Goal: Information Seeking & Learning: Find specific page/section

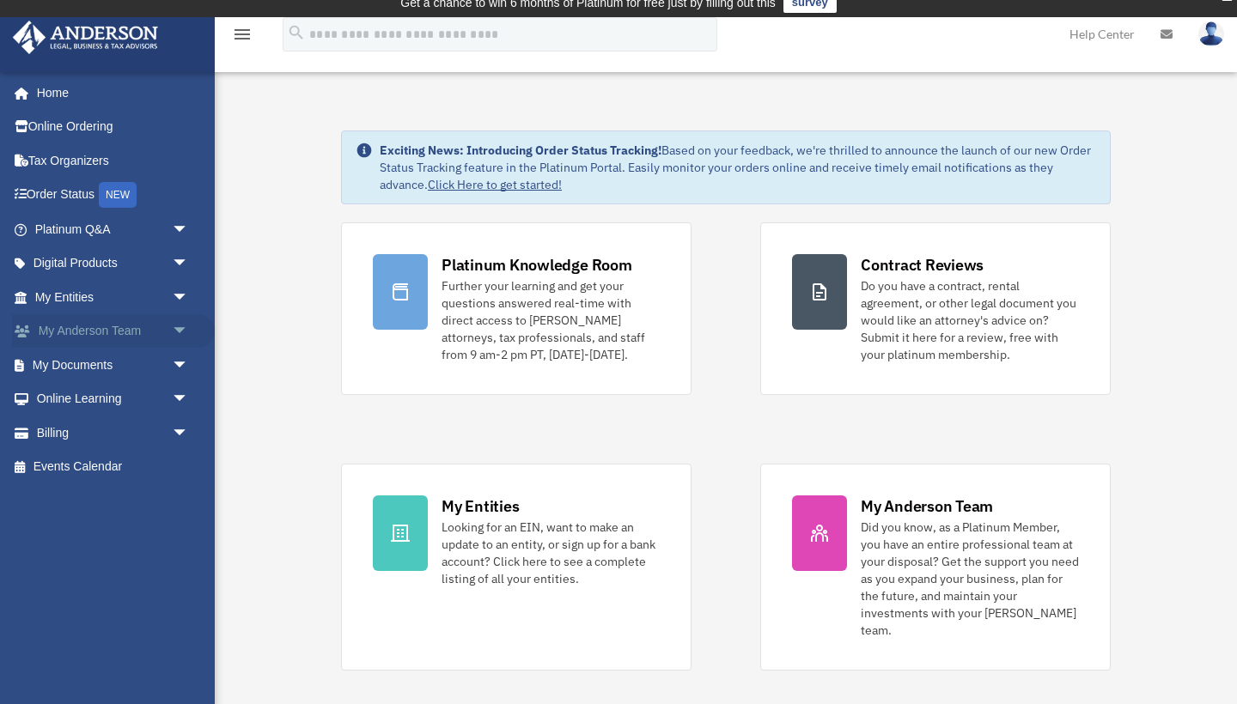
scroll to position [12, 0]
click at [1163, 35] on icon at bounding box center [1166, 34] width 12 height 12
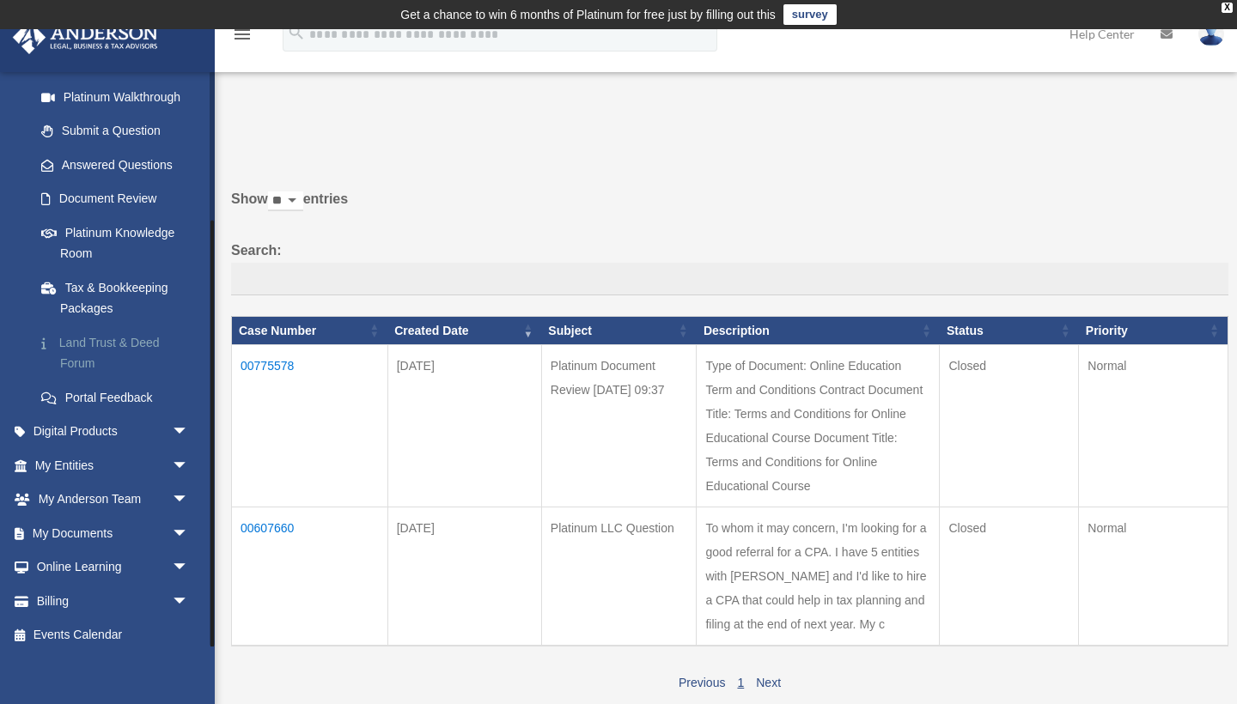
scroll to position [199, 0]
click at [176, 454] on span "arrow_drop_down" at bounding box center [189, 466] width 34 height 35
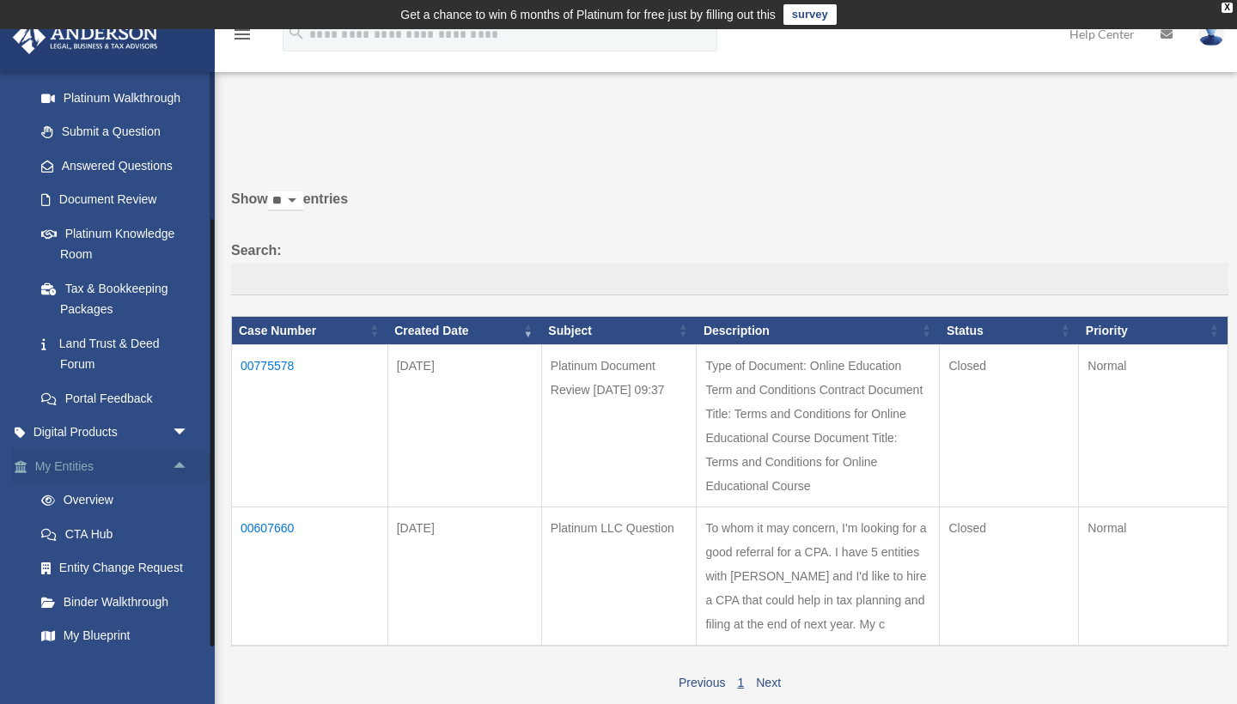
click at [176, 454] on span "arrow_drop_up" at bounding box center [189, 466] width 34 height 35
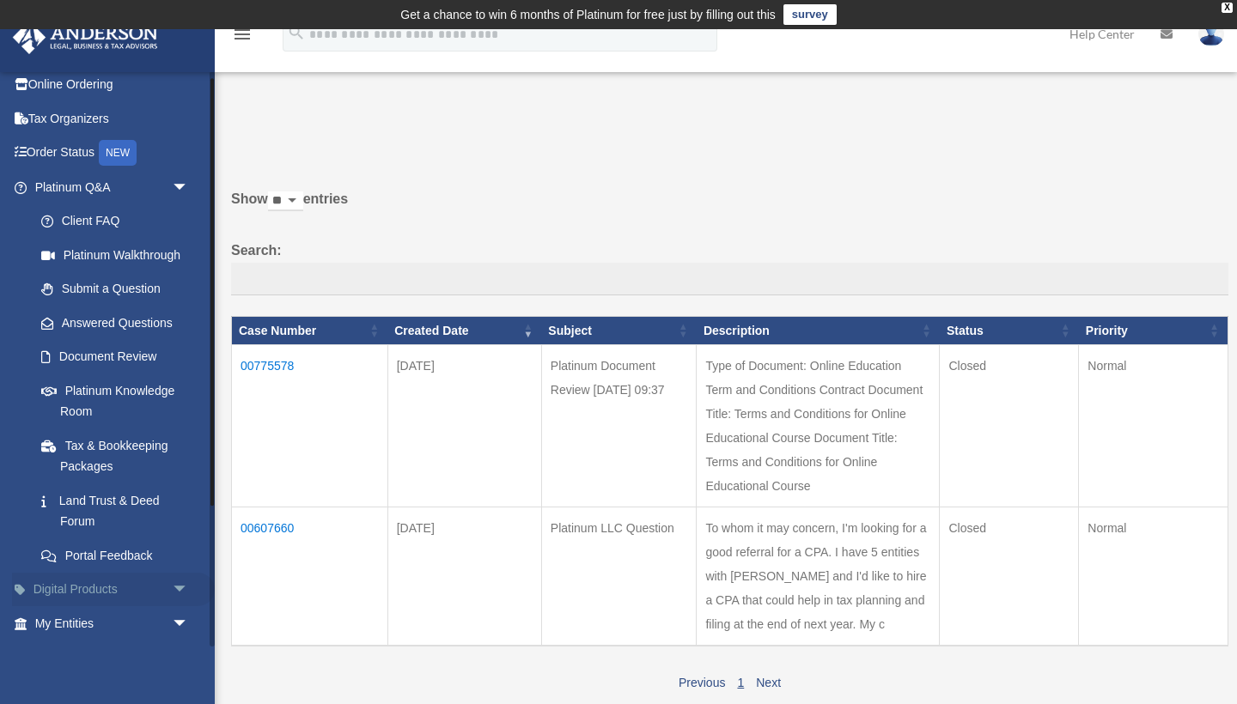
scroll to position [9, 0]
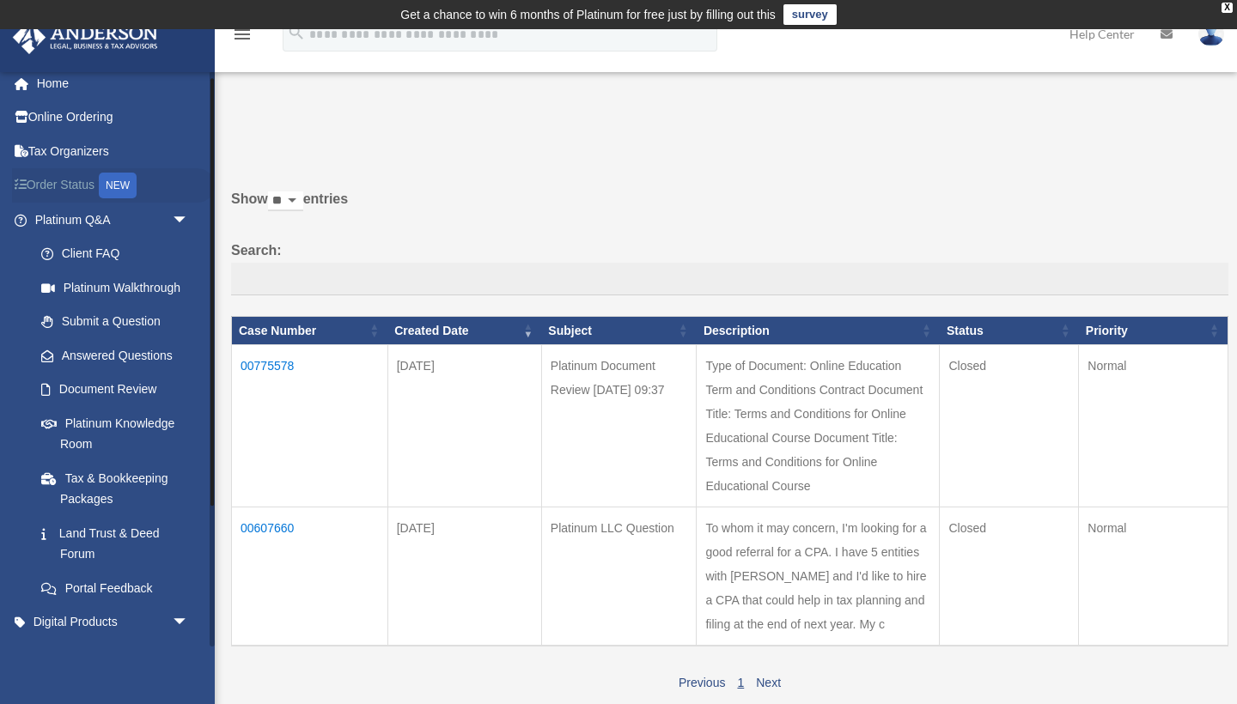
click at [64, 184] on link "Order Status NEW" at bounding box center [113, 185] width 203 height 35
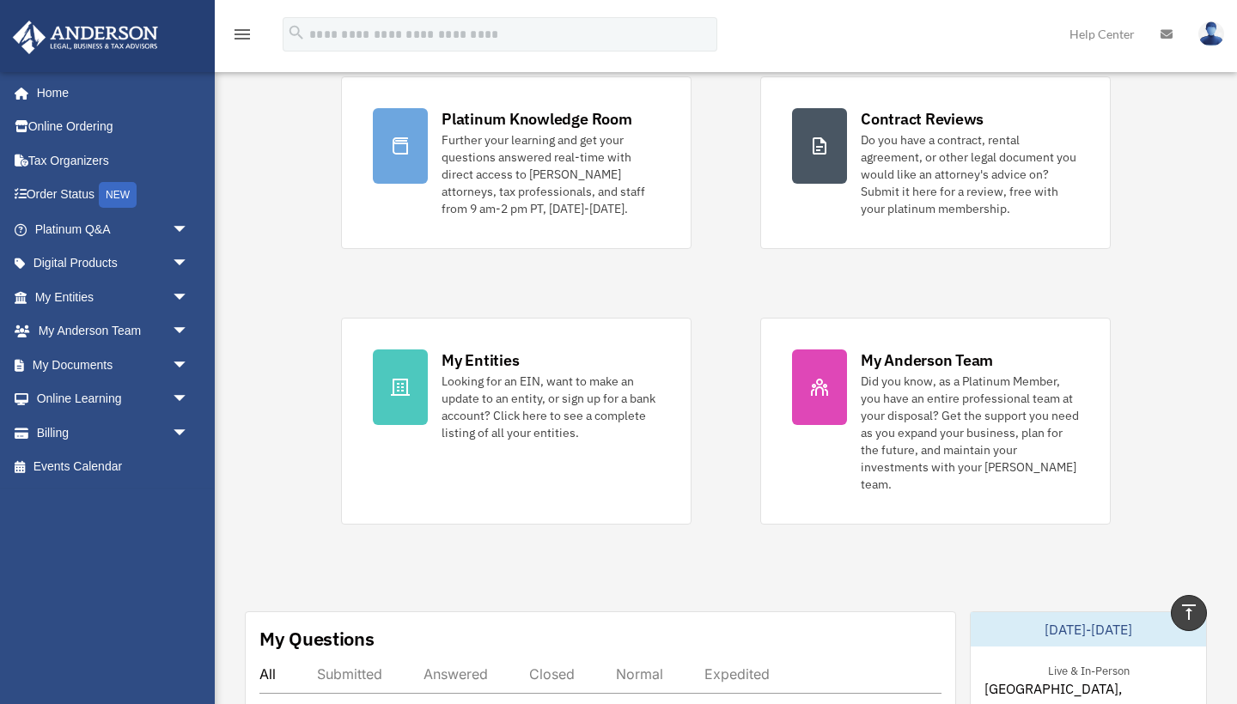
scroll to position [139, 0]
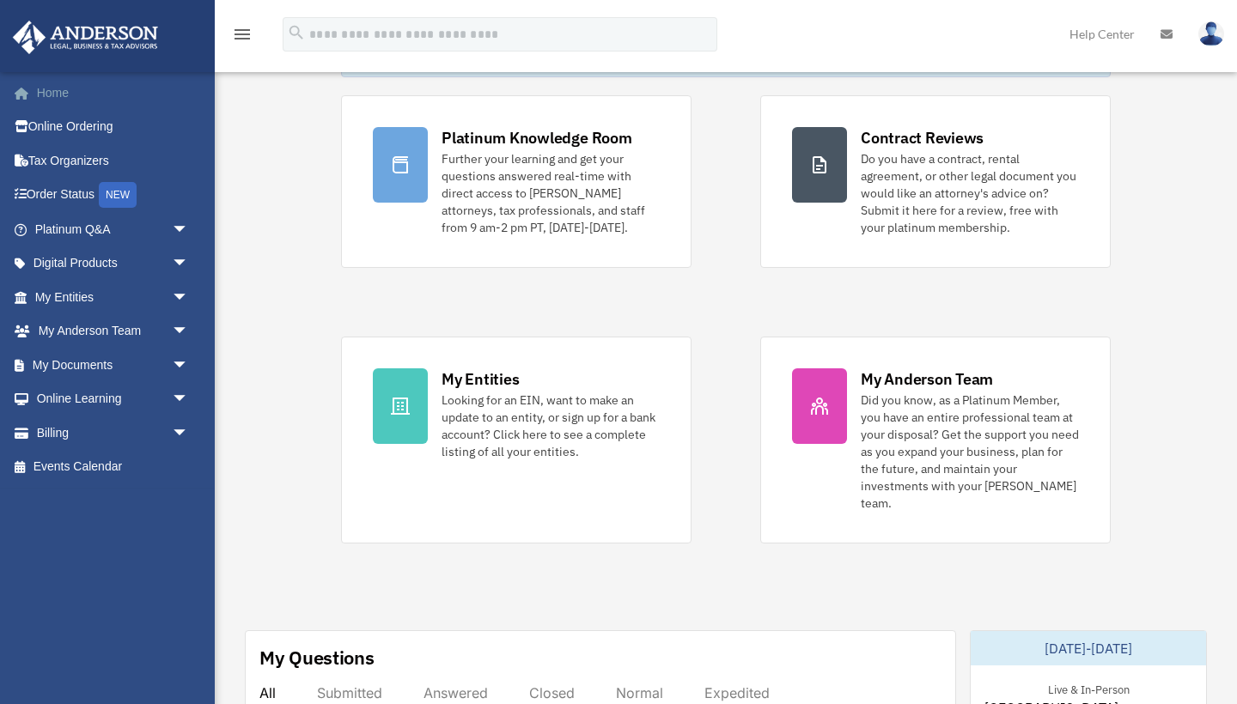
click at [65, 100] on link "Home" at bounding box center [113, 93] width 203 height 34
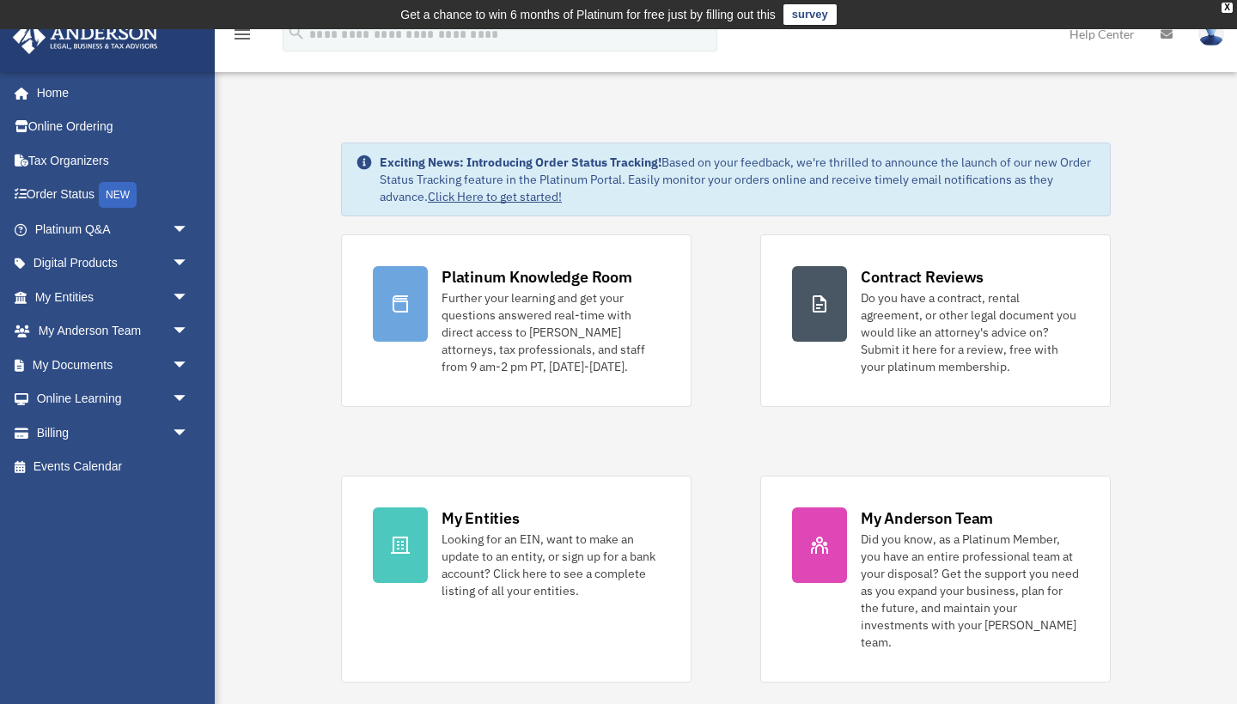
click at [246, 39] on icon "menu" at bounding box center [242, 34] width 21 height 21
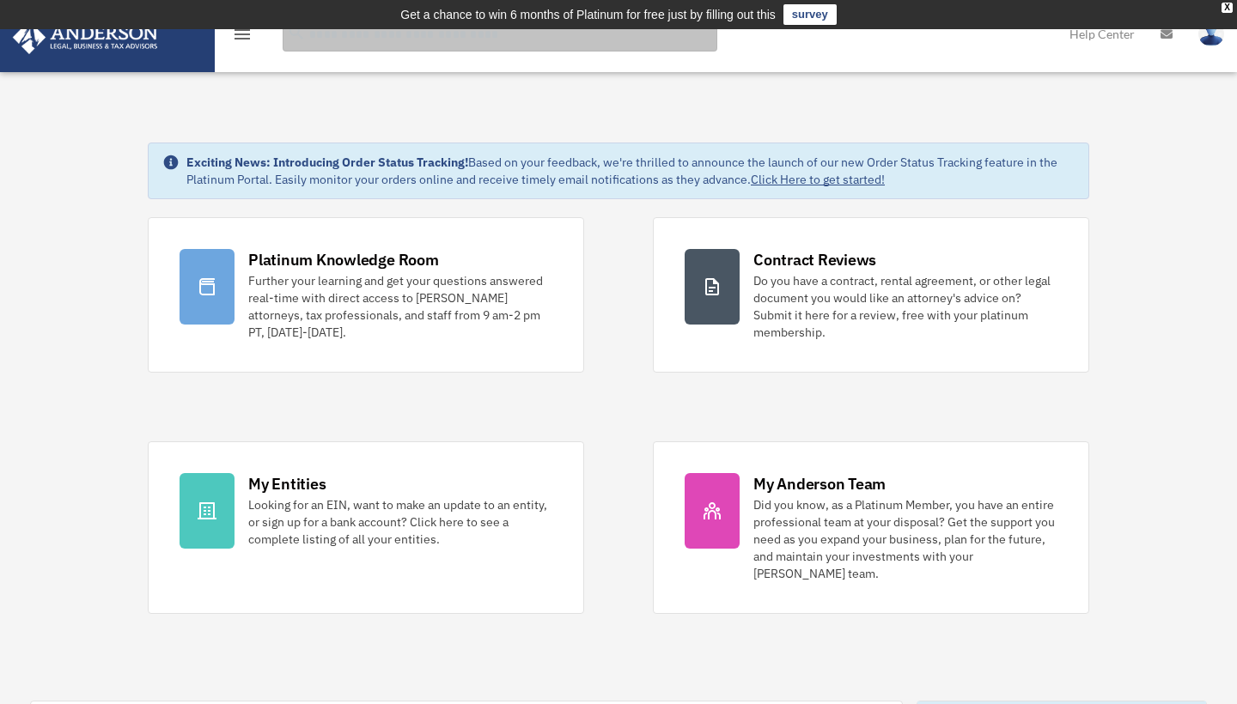
click at [317, 38] on input "search" at bounding box center [500, 34] width 435 height 34
type input "****"
